Goal: Check status: Verify the current state of an ongoing process or item

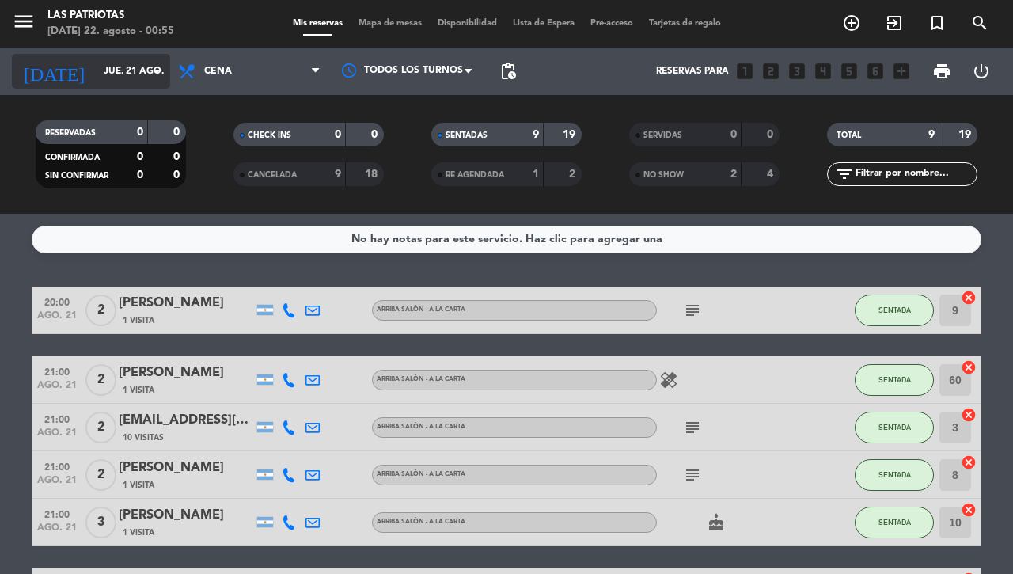
click at [105, 73] on input "jue. 21 ago." at bounding box center [159, 71] width 126 height 27
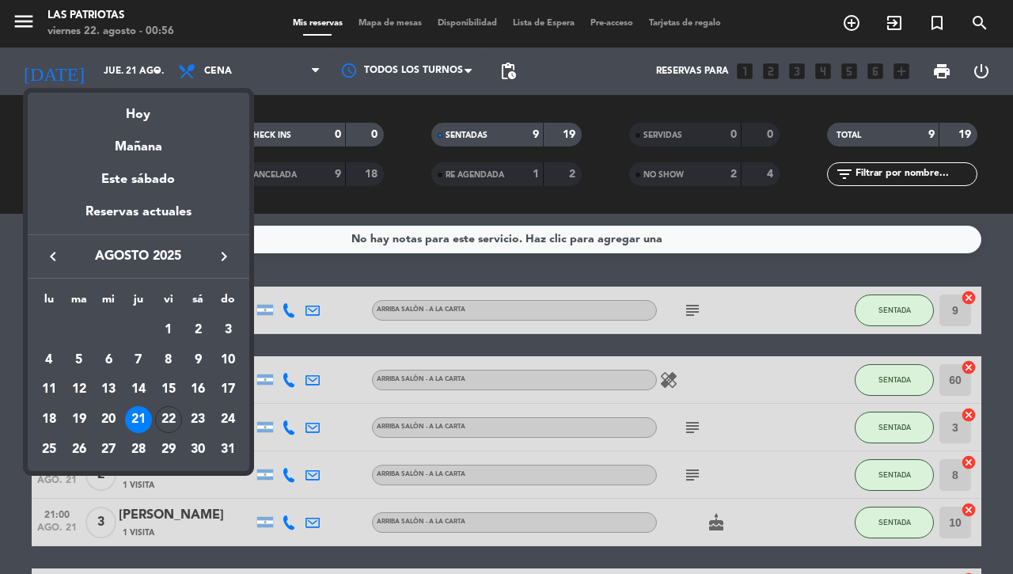
click at [622, 260] on div at bounding box center [506, 287] width 1013 height 574
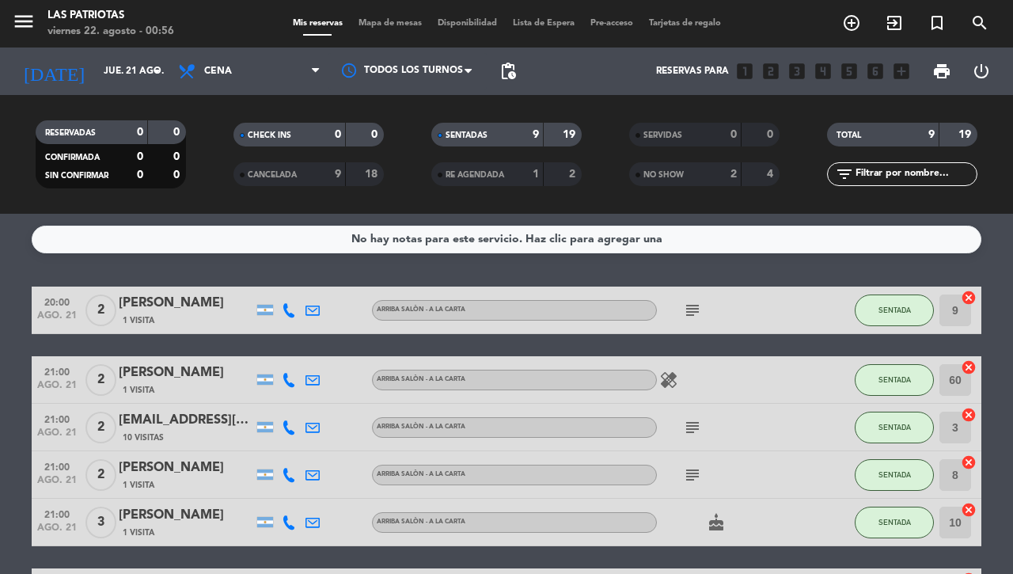
click at [687, 309] on icon "subject" at bounding box center [692, 310] width 19 height 19
click at [690, 432] on icon "subject" at bounding box center [692, 427] width 19 height 19
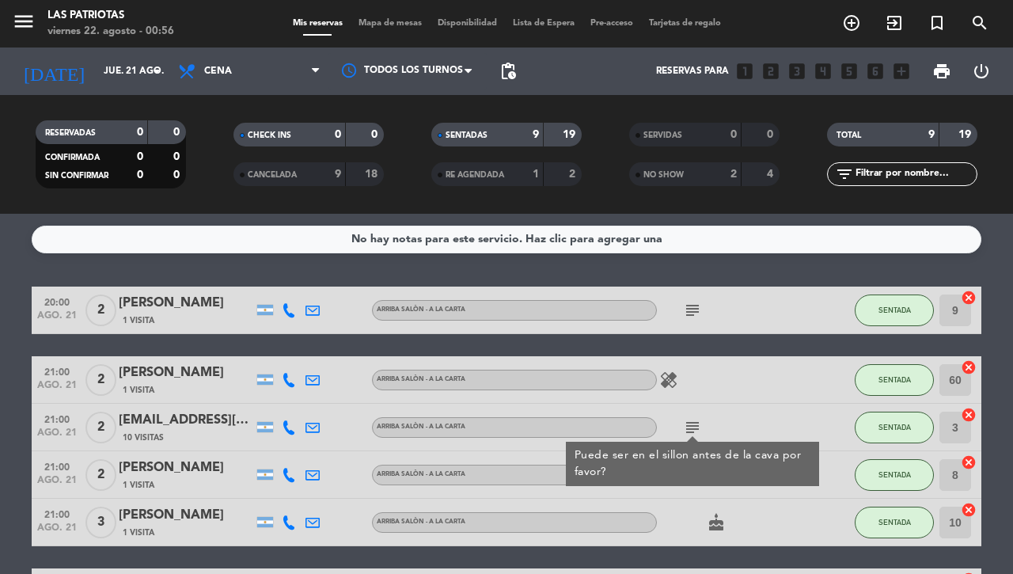
click at [682, 487] on div "subject" at bounding box center [728, 474] width 143 height 47
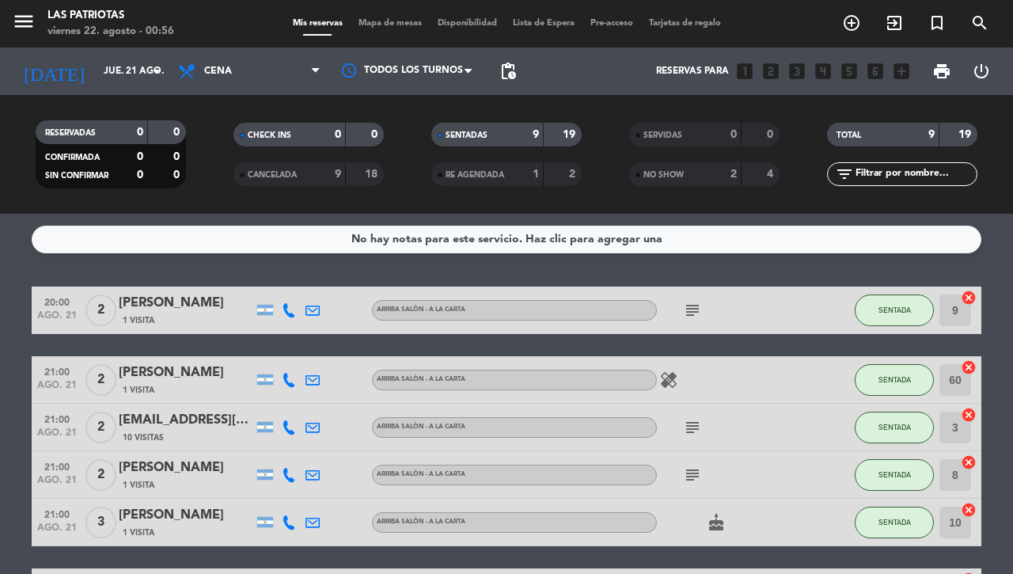
click at [686, 473] on icon "subject" at bounding box center [692, 475] width 19 height 19
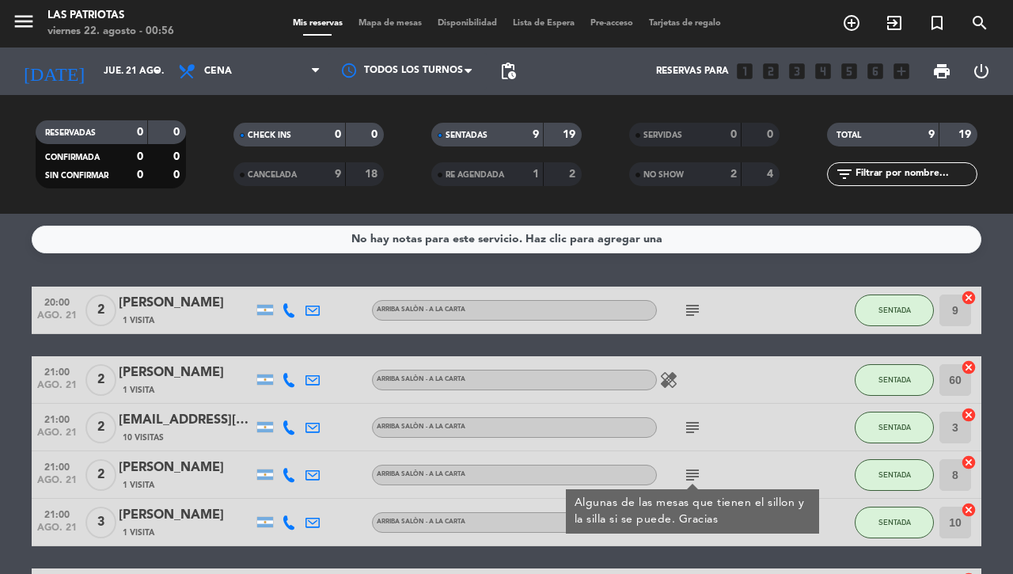
click at [770, 452] on div "subject Algunas de las mesas que tienen el sillon y la silla si se puede. Graci…" at bounding box center [728, 474] width 143 height 47
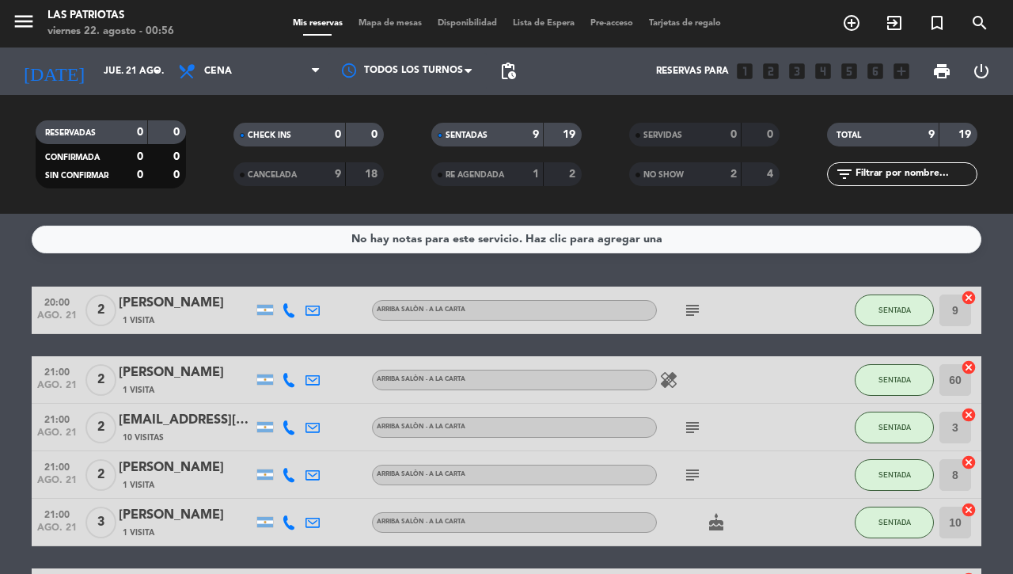
click at [707, 523] on icon "cake" at bounding box center [716, 522] width 19 height 19
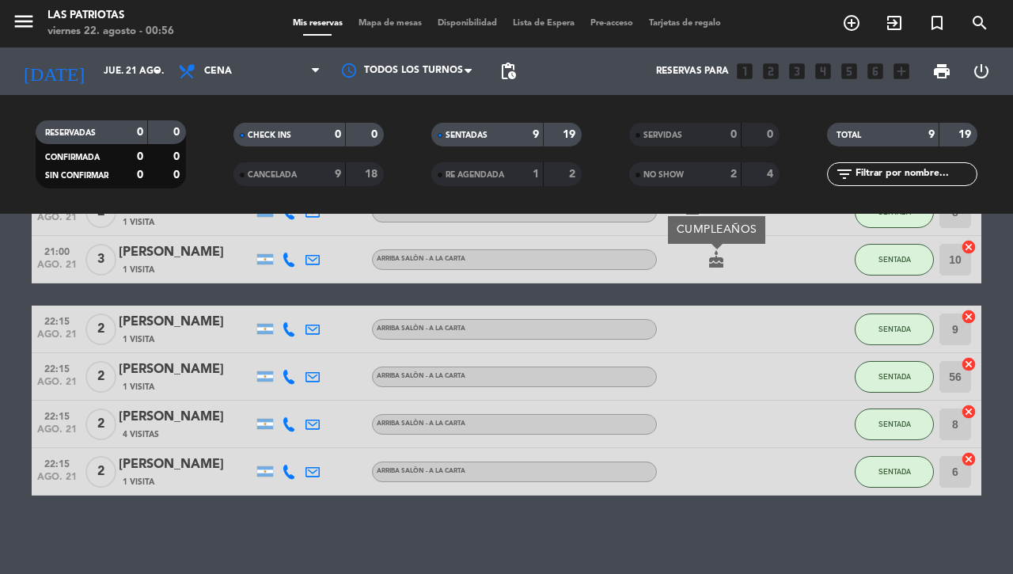
drag, startPoint x: 796, startPoint y: 368, endPoint x: 528, endPoint y: 287, distance: 279.5
click at [800, 368] on div at bounding box center [821, 376] width 43 height 47
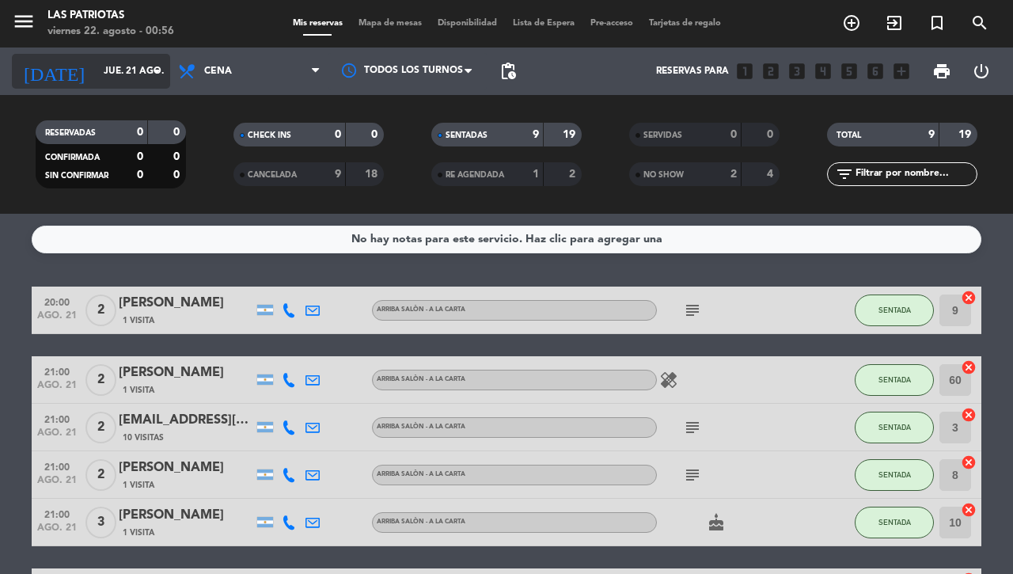
click at [105, 80] on input "jue. 21 ago." at bounding box center [159, 71] width 126 height 27
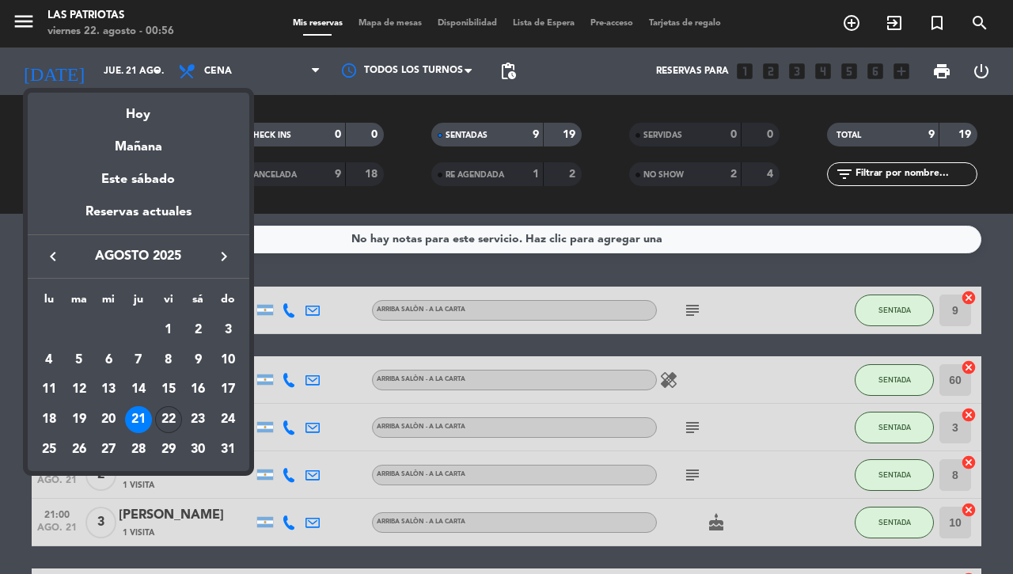
click at [160, 416] on div "22" at bounding box center [168, 419] width 27 height 27
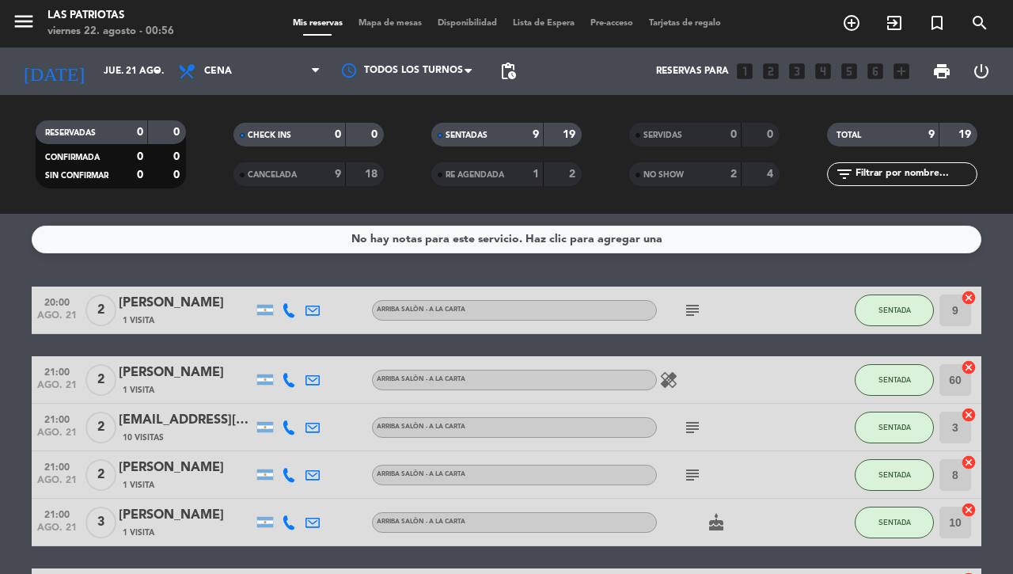
type input "vie. 22 ago."
